Goal: Transaction & Acquisition: Purchase product/service

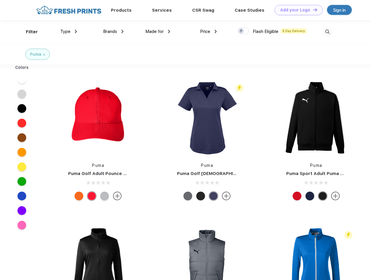
scroll to position [0, 0]
click at [296, 10] on link "Add your Logo Design Tool" at bounding box center [299, 10] width 48 height 10
click at [0, 0] on div "Design Tool" at bounding box center [0, 0] width 0 height 0
click at [312, 10] on link "Add your Logo Design Tool" at bounding box center [299, 10] width 48 height 10
click at [28, 32] on div "Filter" at bounding box center [32, 32] width 12 height 7
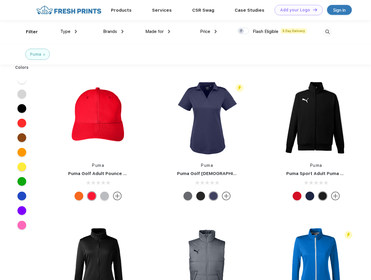
click at [69, 31] on span "Type" at bounding box center [65, 31] width 10 height 5
click at [113, 31] on span "Brands" at bounding box center [110, 31] width 14 height 5
click at [158, 31] on span "Made for" at bounding box center [154, 31] width 18 height 5
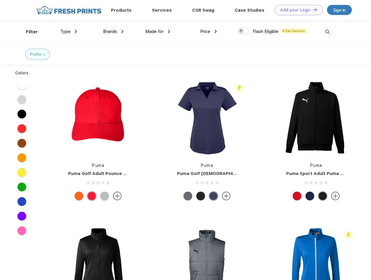
click at [209, 31] on span "Price" at bounding box center [205, 31] width 10 height 5
click at [243, 31] on div at bounding box center [243, 31] width 11 height 6
click at [241, 31] on input "checkbox" at bounding box center [240, 29] width 4 height 4
click at [327, 32] on img at bounding box center [328, 32] width 10 height 10
